Goal: Task Accomplishment & Management: Manage account settings

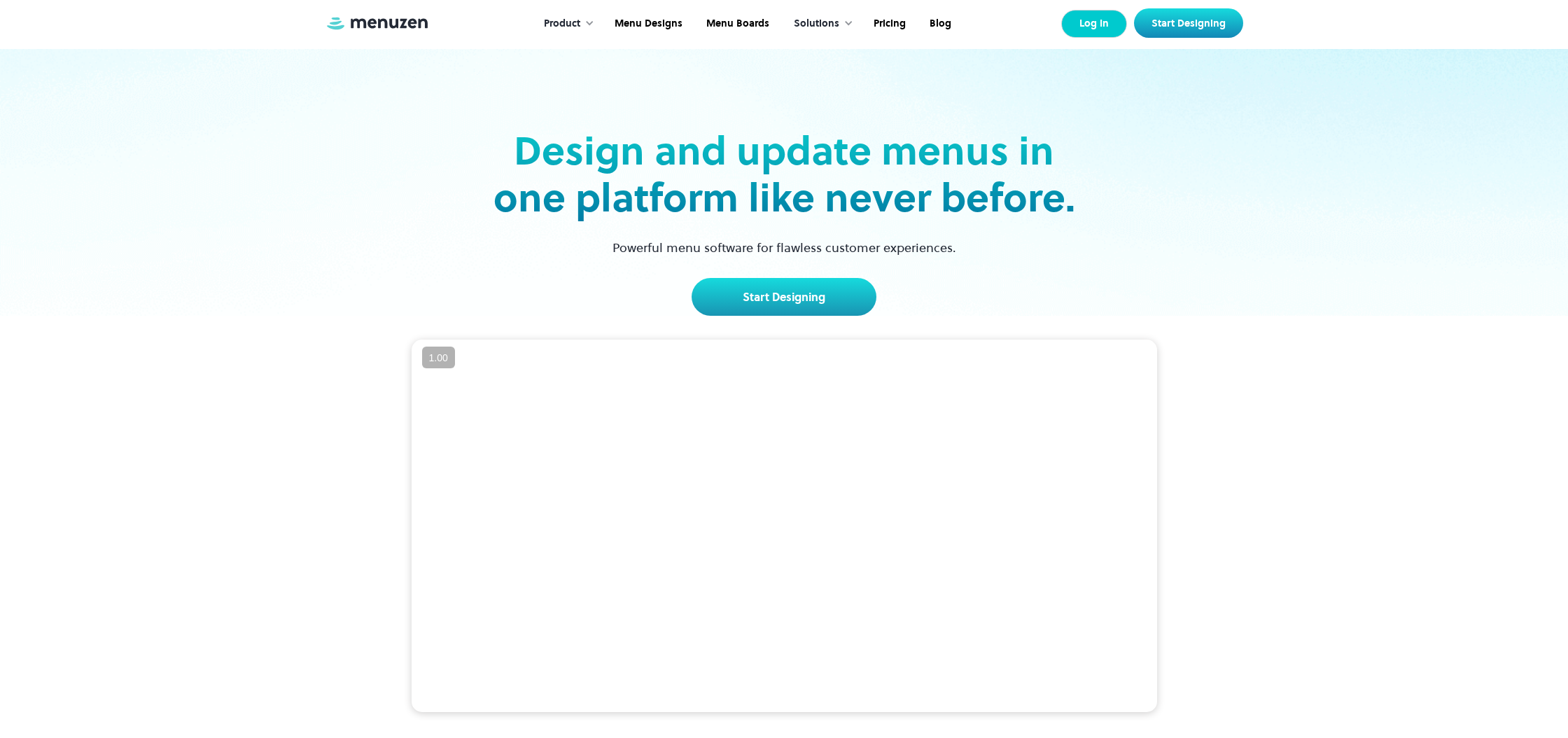
click at [1100, 29] on link "Log In" at bounding box center [1094, 24] width 66 height 28
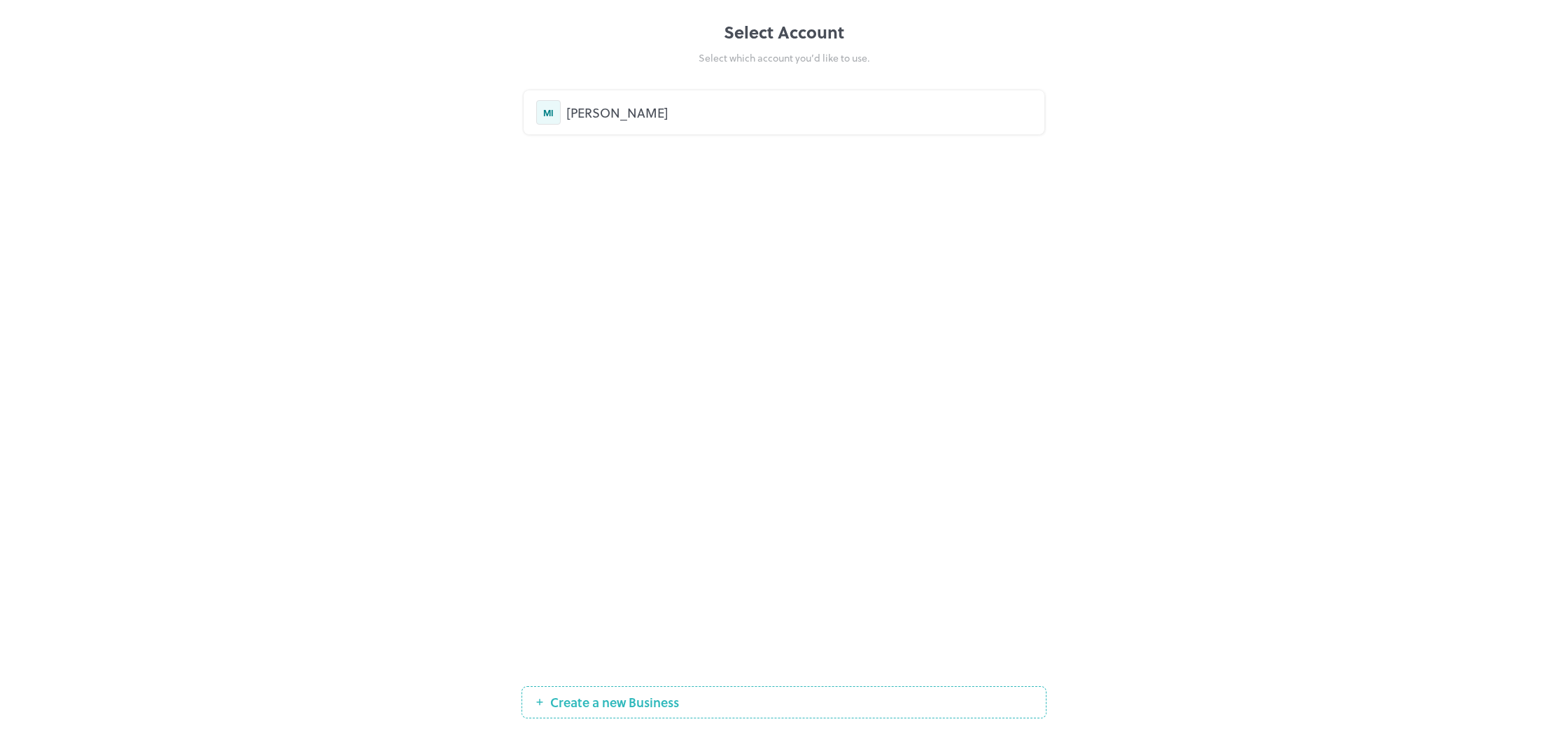
click at [606, 114] on div "Mori Izakaya" at bounding box center [799, 112] width 465 height 19
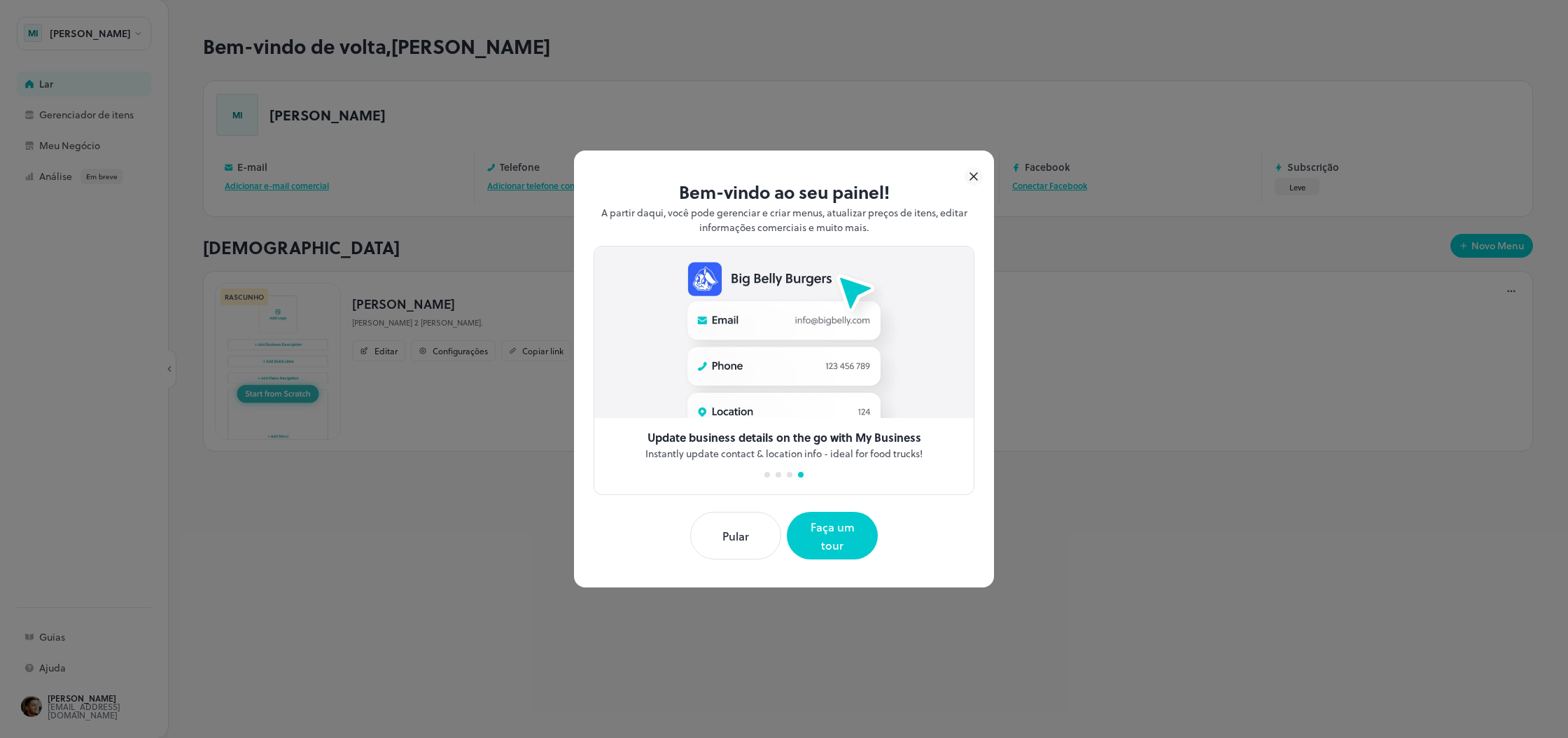
click at [750, 549] on button "Pular" at bounding box center [735, 536] width 91 height 48
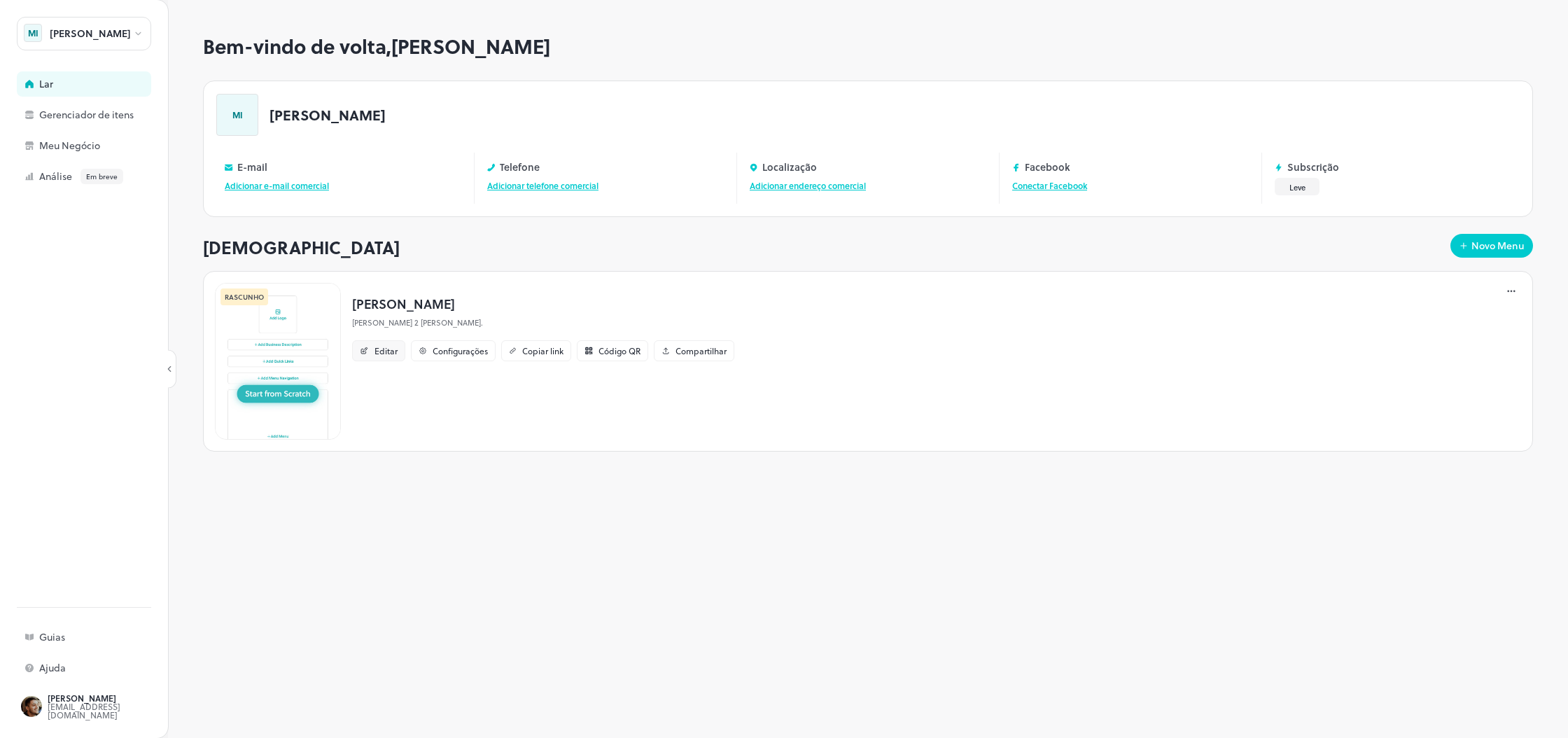
click at [375, 349] on font "Editar" at bounding box center [386, 351] width 23 height 13
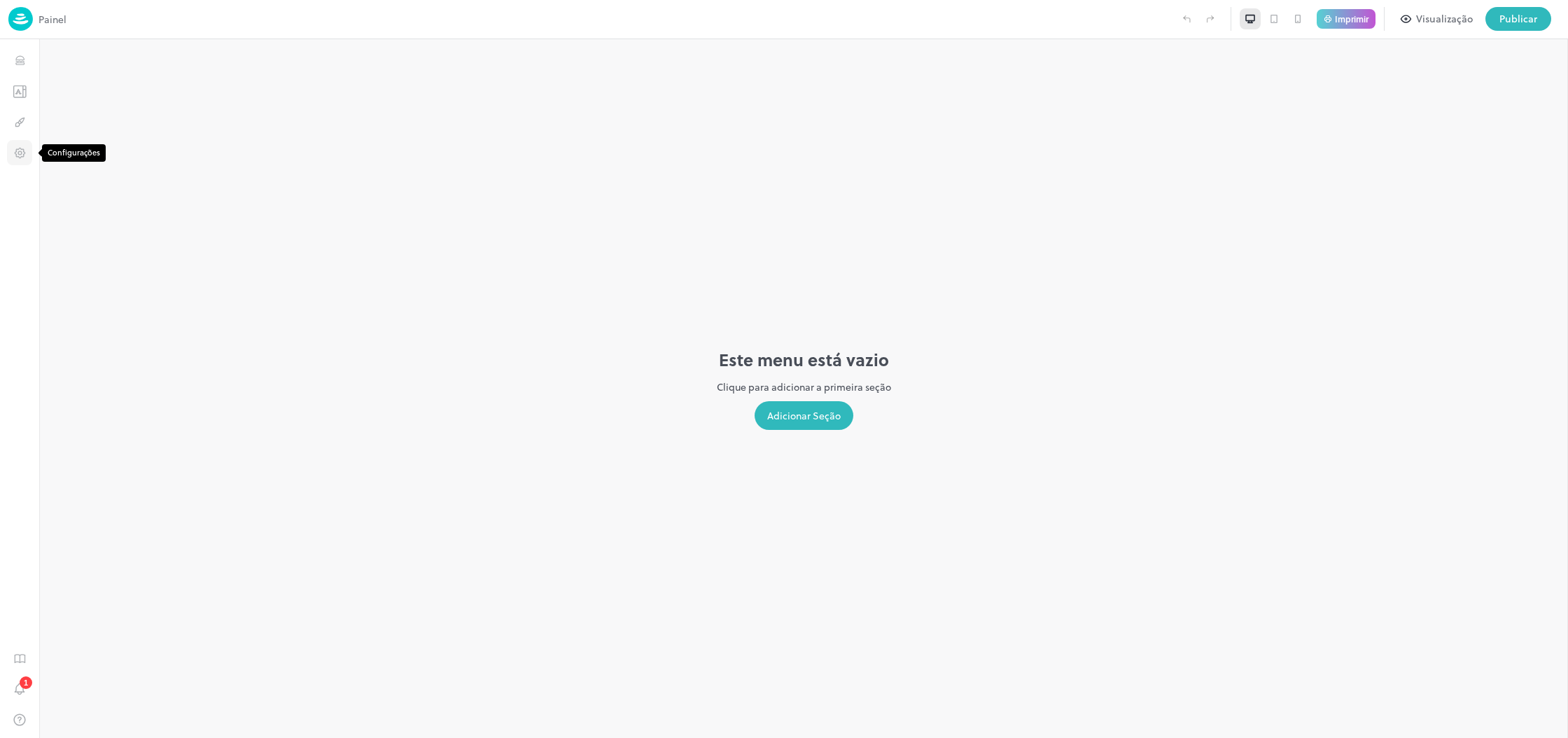
click at [19, 156] on icon "Configurações" at bounding box center [20, 153] width 14 height 14
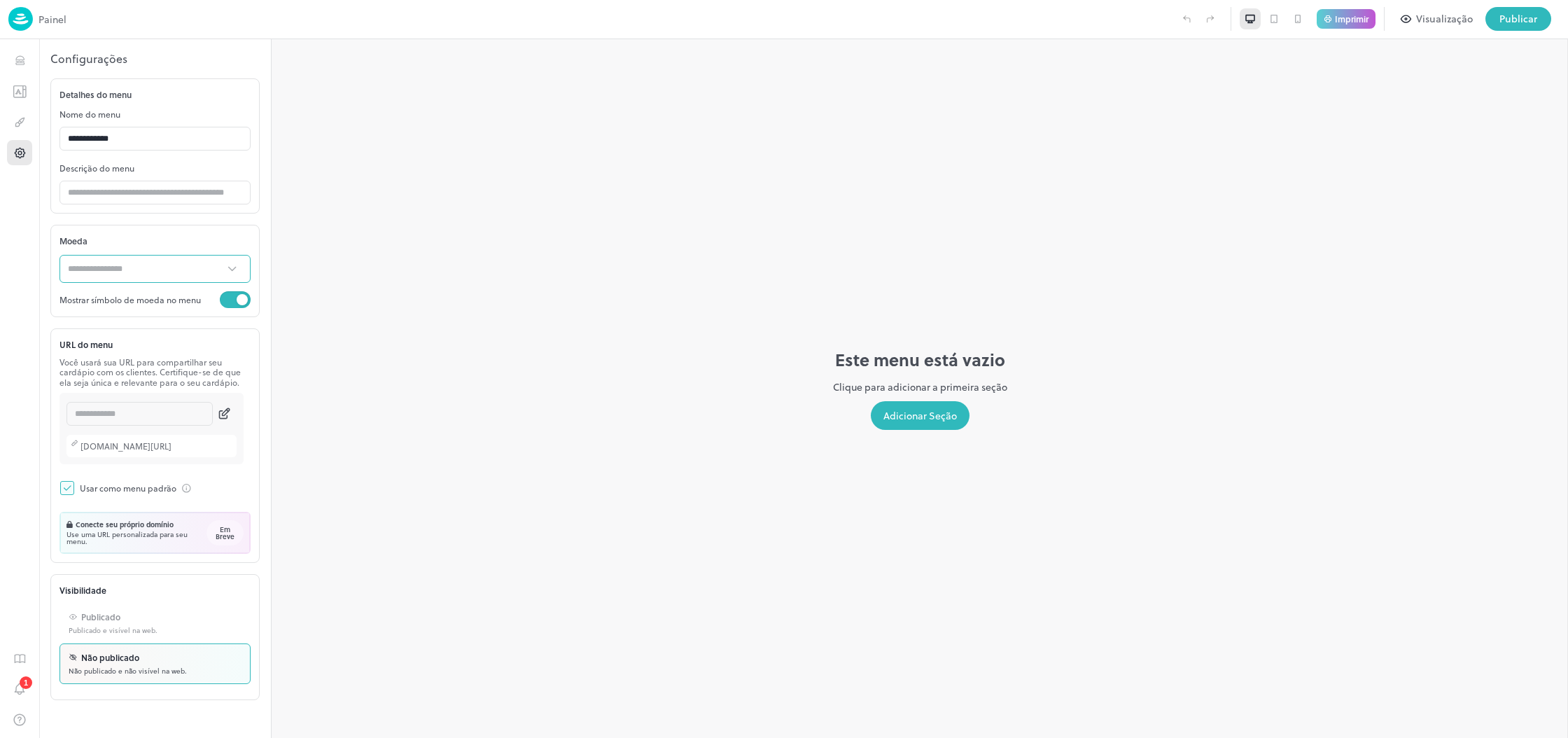
click at [226, 266] on icon "Abrir" at bounding box center [232, 269] width 15 height 14
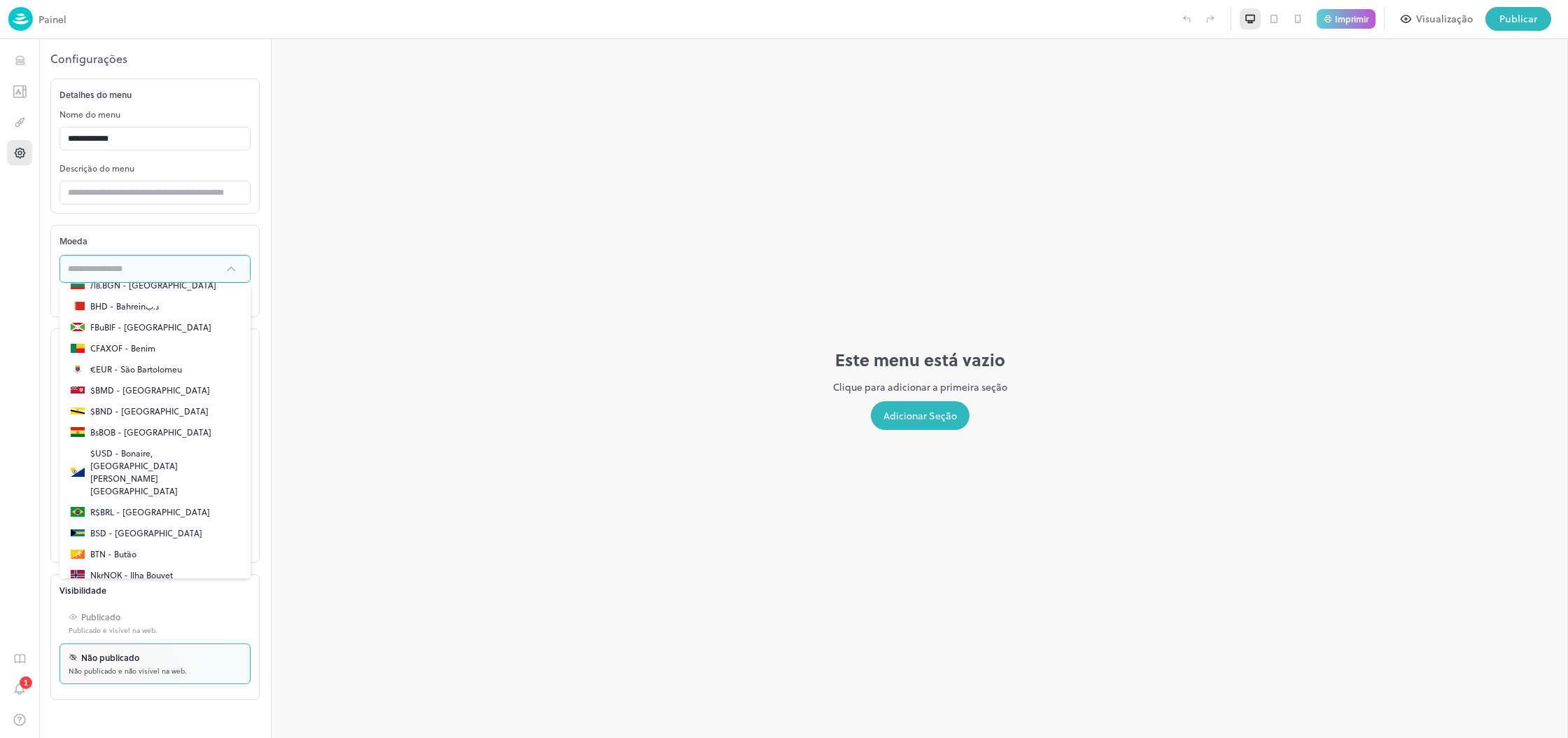
scroll to position [438, 0]
click at [134, 502] on font "R$BRL - [GEOGRAPHIC_DATA]" at bounding box center [149, 508] width 119 height 13
type input "**********"
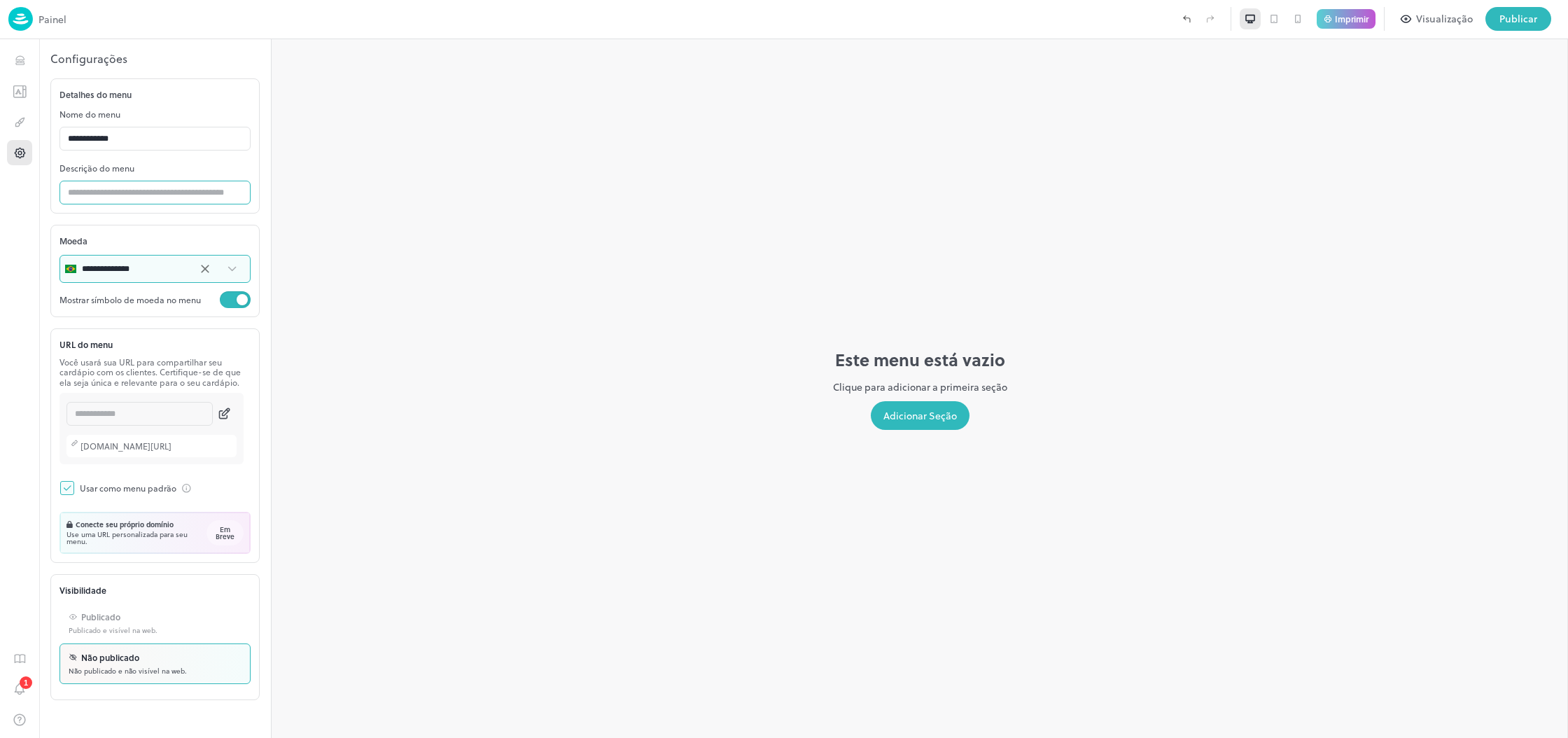
click at [117, 194] on input "text" at bounding box center [154, 192] width 191 height 28
click at [410, 288] on div "Este menu está vazio Clique para adicionar a primeira seção Adicionar Seção" at bounding box center [919, 388] width 1296 height 699
click at [19, 122] on icon "Projeto" at bounding box center [20, 122] width 14 height 14
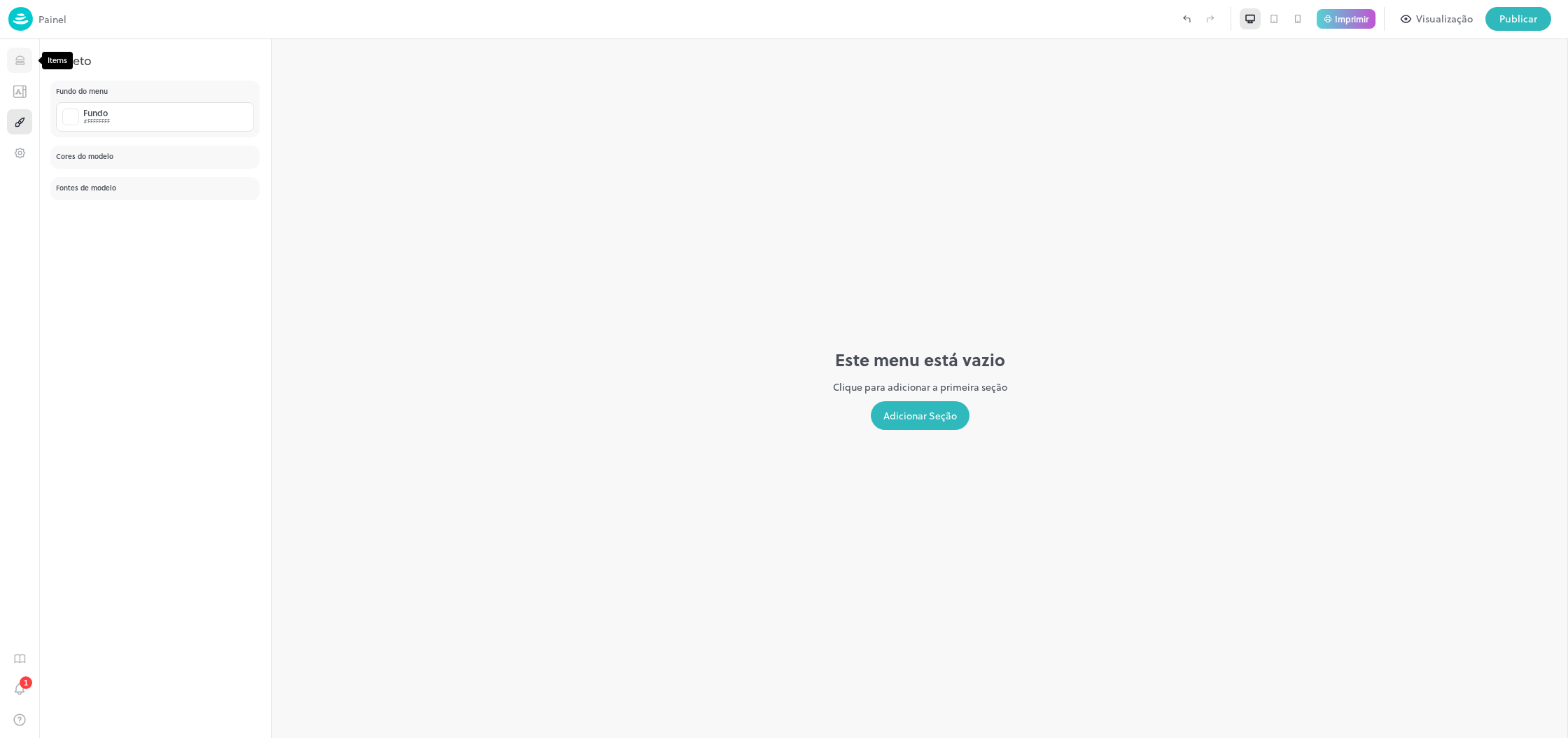
click at [22, 56] on icon "Unid" at bounding box center [20, 57] width 9 height 4
click at [22, 101] on button "Modelos" at bounding box center [19, 91] width 25 height 25
